Goal: Check status: Check status

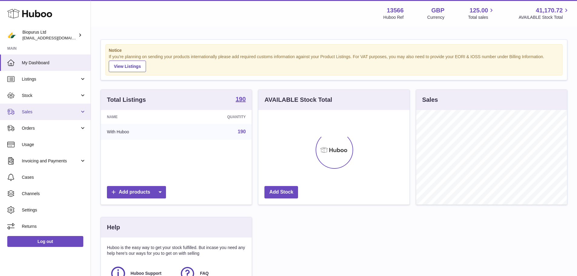
scroll to position [95, 151]
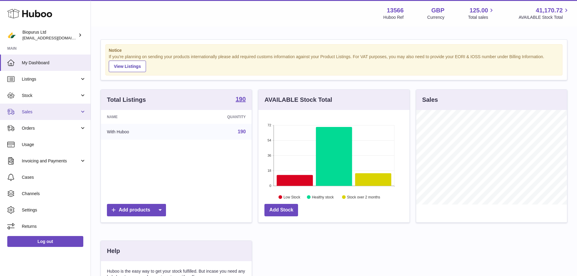
click at [39, 108] on link "Sales" at bounding box center [45, 112] width 91 height 16
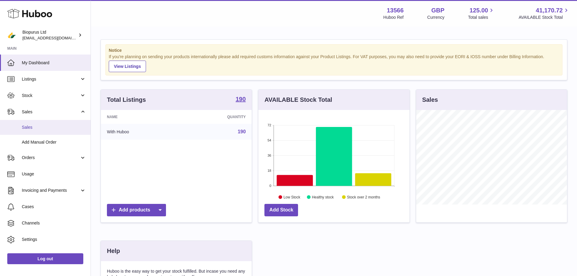
click at [23, 126] on span "Sales" at bounding box center [54, 127] width 64 height 6
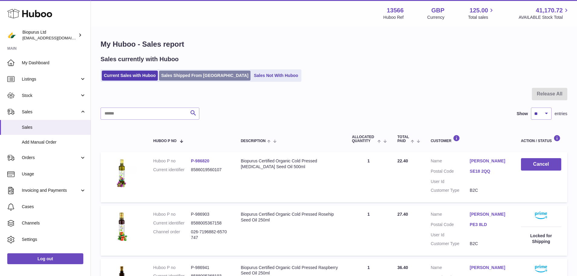
click at [189, 76] on link "Sales Shipped From Huboo" at bounding box center [204, 76] width 91 height 10
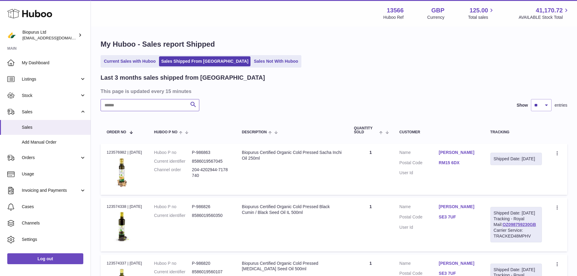
click at [176, 101] on input "text" at bounding box center [150, 105] width 99 height 12
paste input "*********"
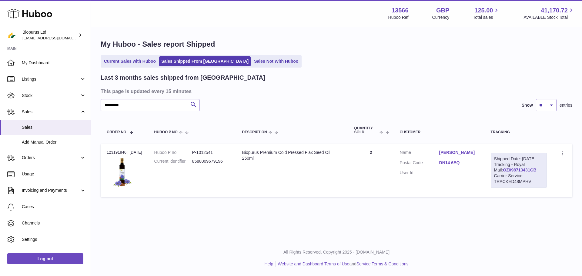
type input "*********"
click at [513, 172] on link "OZ098713431GB" at bounding box center [519, 169] width 34 height 5
drag, startPoint x: 443, startPoint y: 166, endPoint x: 462, endPoint y: 167, distance: 18.5
click at [462, 167] on dd "DN14 6EQ" at bounding box center [458, 163] width 39 height 7
copy link "DN14 6EQ"
